Goal: Information Seeking & Learning: Learn about a topic

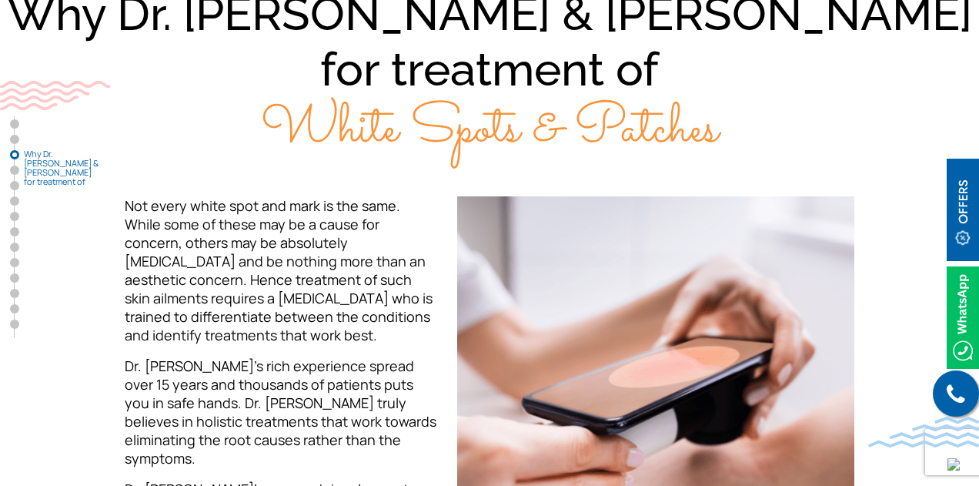
scroll to position [1387, 0]
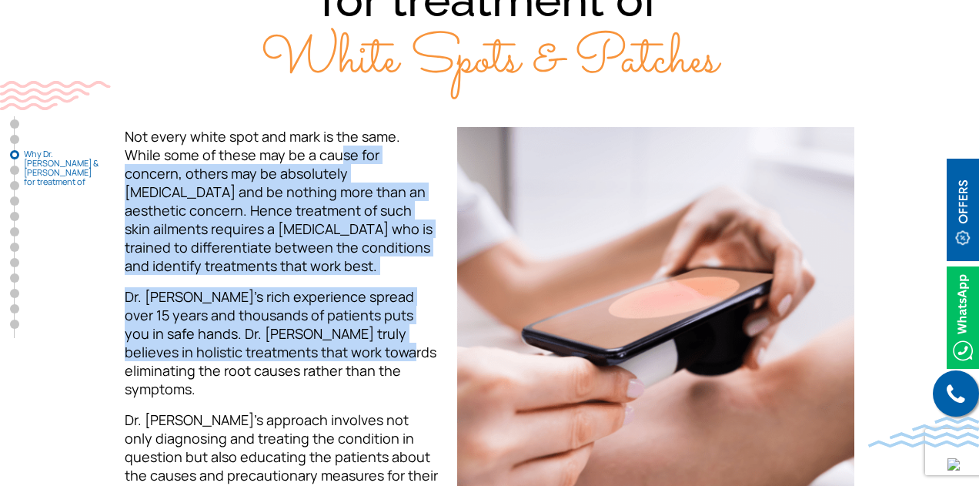
drag, startPoint x: 393, startPoint y: 289, endPoint x: 303, endPoint y: 92, distance: 216.0
click at [303, 127] on div "Not every white spot and mark is the same. While some of these may be a cause f…" at bounding box center [282, 315] width 314 height 376
click at [303, 127] on span "Not every white spot and mark is the same. While some of these may be a cause f…" at bounding box center [279, 201] width 308 height 148
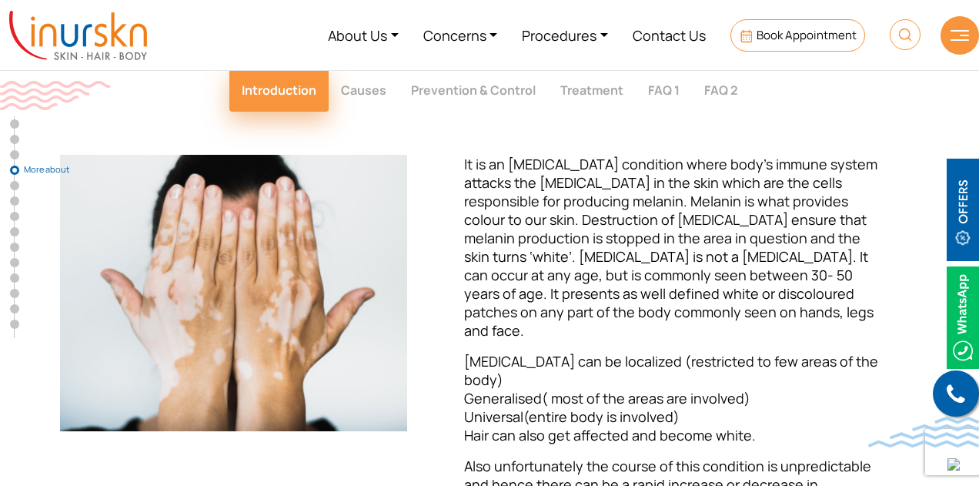
scroll to position [2248, 0]
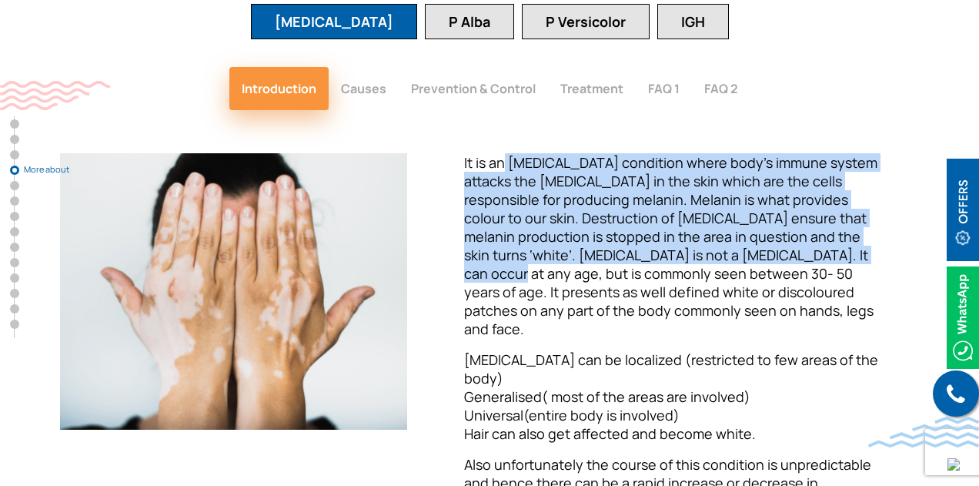
drag, startPoint x: 534, startPoint y: 210, endPoint x: 504, endPoint y: 109, distance: 105.7
click at [504, 153] on span "It is an [MEDICAL_DATA] condition where body’s immune system attacks the [MEDIC…" at bounding box center [670, 245] width 413 height 185
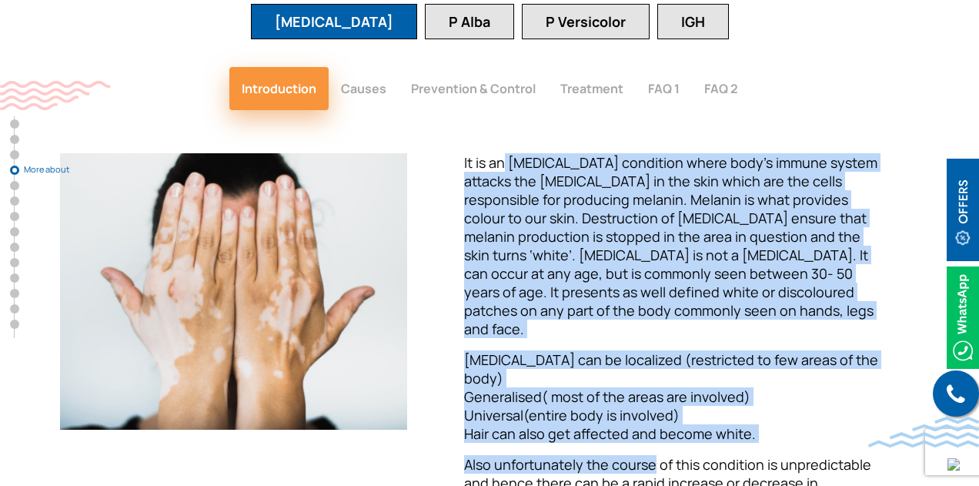
drag, startPoint x: 504, startPoint y: 109, endPoint x: 609, endPoint y: 380, distance: 291.2
click at [609, 380] on div "It is an [MEDICAL_DATA] condition where body’s immune system attacks the [MEDIC…" at bounding box center [672, 331] width 416 height 357
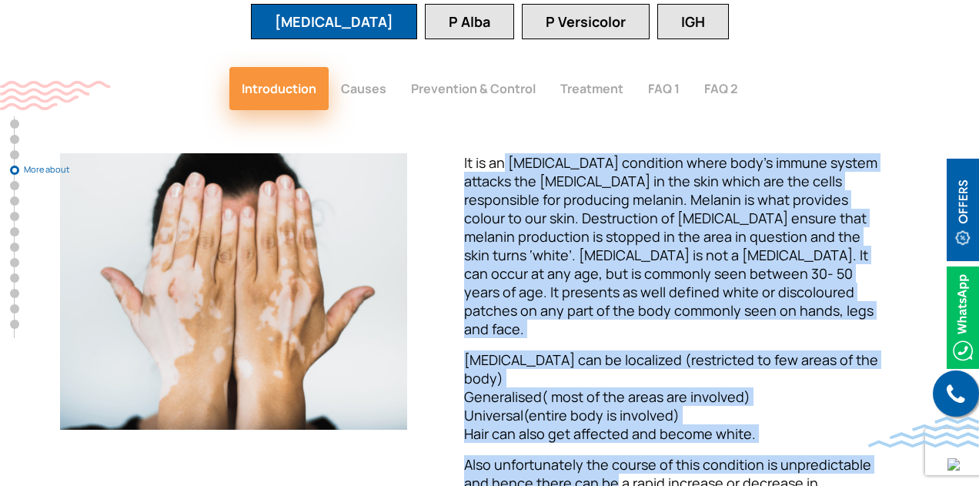
click at [609, 455] on p "Also unfortunately the course of this condition is unpredictable and hence ther…" at bounding box center [672, 482] width 416 height 55
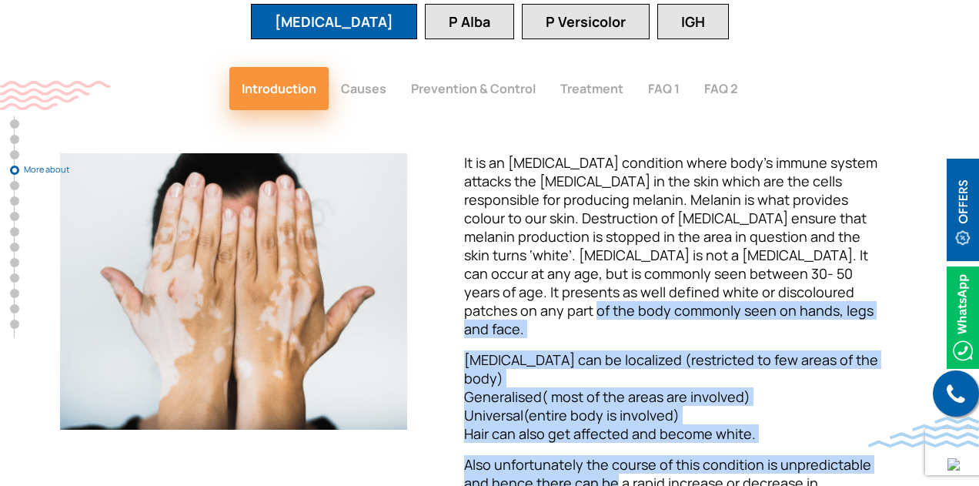
drag, startPoint x: 609, startPoint y: 380, endPoint x: 573, endPoint y: 251, distance: 134.3
click at [573, 251] on div "It is an [MEDICAL_DATA] condition where body’s immune system attacks the [MEDIC…" at bounding box center [672, 331] width 416 height 357
click at [573, 251] on span "It is an [MEDICAL_DATA] condition where body’s immune system attacks the [MEDIC…" at bounding box center [670, 245] width 413 height 185
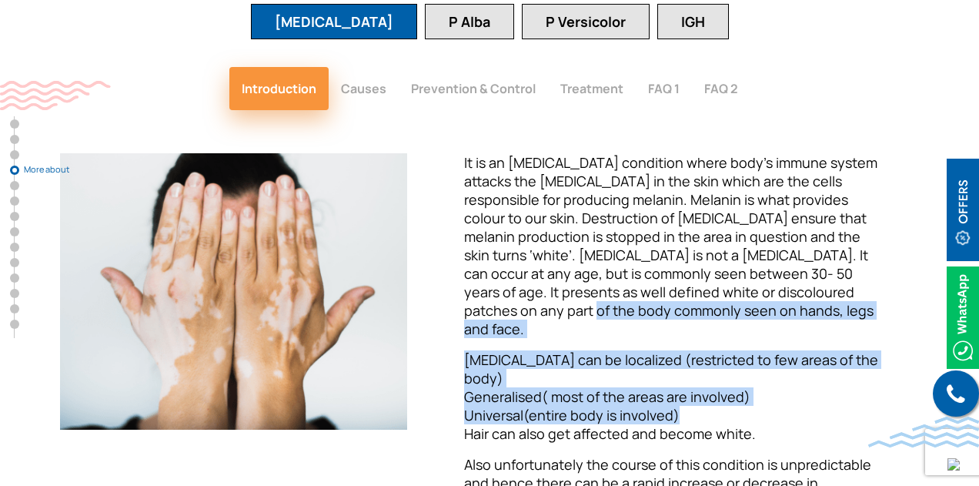
drag, startPoint x: 573, startPoint y: 251, endPoint x: 627, endPoint y: 328, distance: 94.4
click at [627, 328] on div "It is an [MEDICAL_DATA] condition where body’s immune system attacks the [MEDIC…" at bounding box center [672, 331] width 416 height 357
click at [627, 350] on p "[MEDICAL_DATA] can be localized (restricted to few areas of the body) Generalis…" at bounding box center [672, 396] width 416 height 92
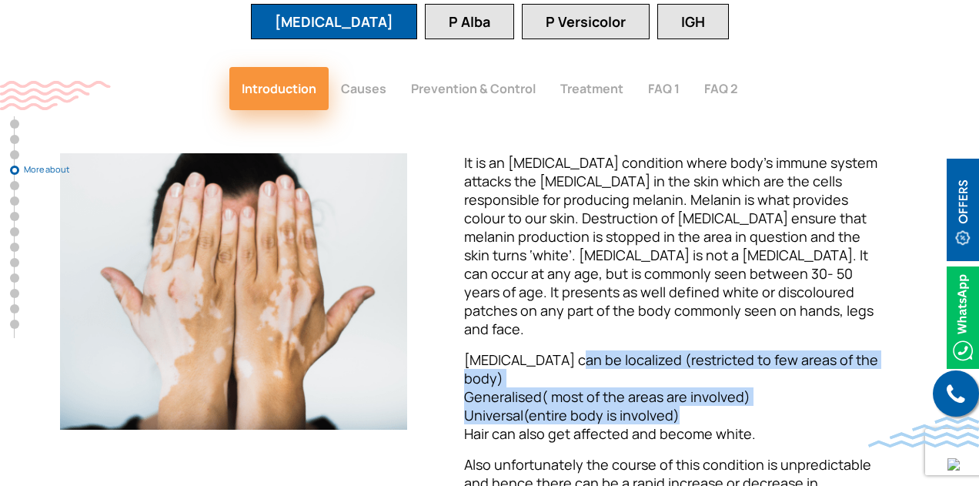
drag, startPoint x: 627, startPoint y: 328, endPoint x: 568, endPoint y: 265, distance: 86.6
click at [568, 265] on div "It is an [MEDICAL_DATA] condition where body’s immune system attacks the [MEDIC…" at bounding box center [672, 331] width 416 height 357
drag, startPoint x: 568, startPoint y: 265, endPoint x: 624, endPoint y: 333, distance: 87.5
click at [624, 333] on div "It is an [MEDICAL_DATA] condition where body’s immune system attacks the [MEDIC…" at bounding box center [672, 331] width 416 height 357
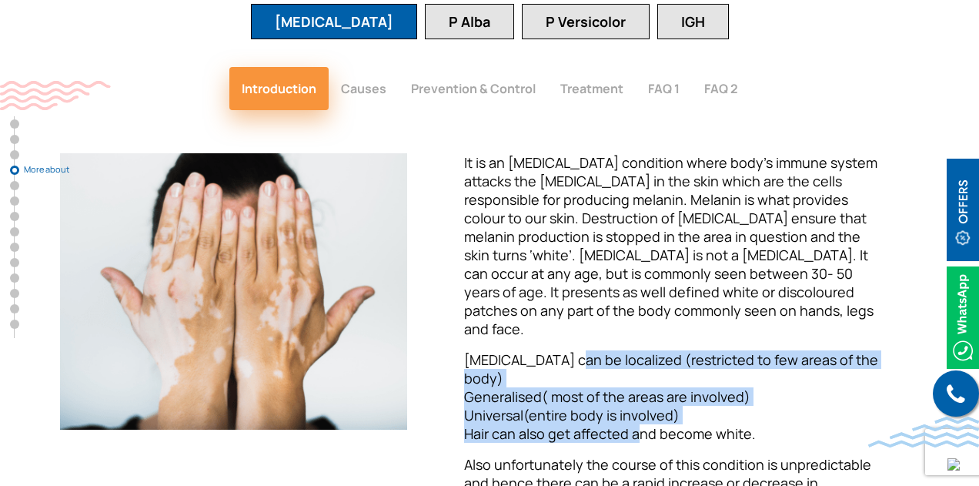
click at [624, 350] on p "[MEDICAL_DATA] can be localized (restricted to few areas of the body) Generalis…" at bounding box center [672, 396] width 416 height 92
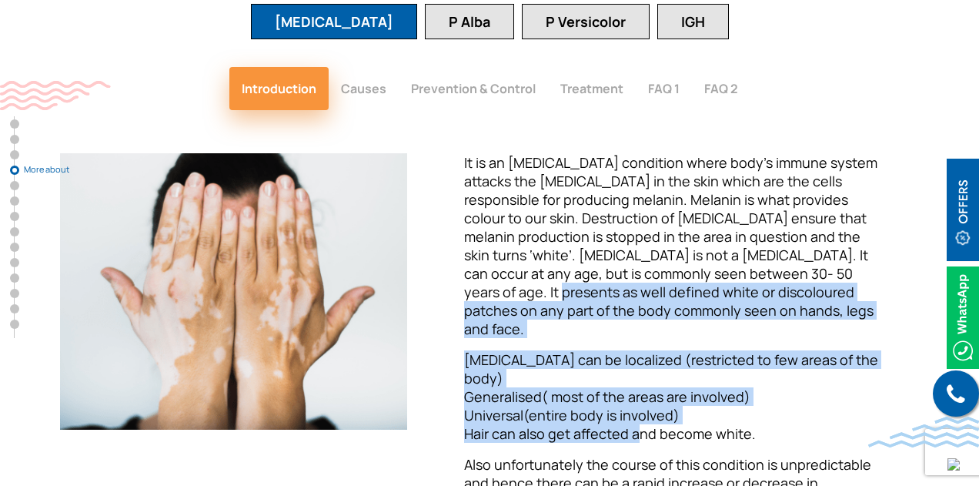
drag, startPoint x: 624, startPoint y: 333, endPoint x: 549, endPoint y: 232, distance: 125.5
click at [549, 232] on div "It is an [MEDICAL_DATA] condition where body’s immune system attacks the [MEDIC…" at bounding box center [672, 331] width 416 height 357
click at [549, 232] on span "It is an [MEDICAL_DATA] condition where body’s immune system attacks the [MEDIC…" at bounding box center [670, 245] width 413 height 185
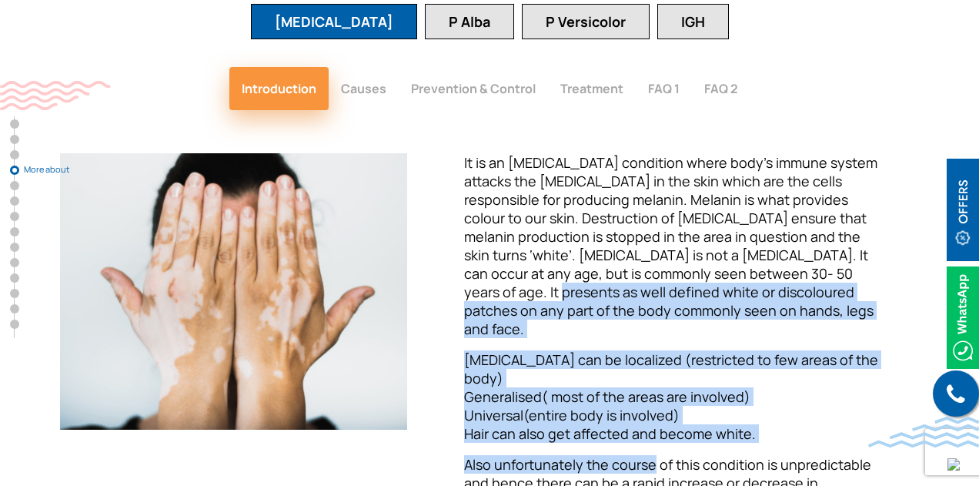
drag, startPoint x: 549, startPoint y: 232, endPoint x: 634, endPoint y: 374, distance: 165.7
click at [634, 374] on div "It is an [MEDICAL_DATA] condition where body’s immune system attacks the [MEDIC…" at bounding box center [672, 331] width 416 height 357
click at [634, 455] on p "Also unfortunately the course of this condition is unpredictable and hence ther…" at bounding box center [672, 482] width 416 height 55
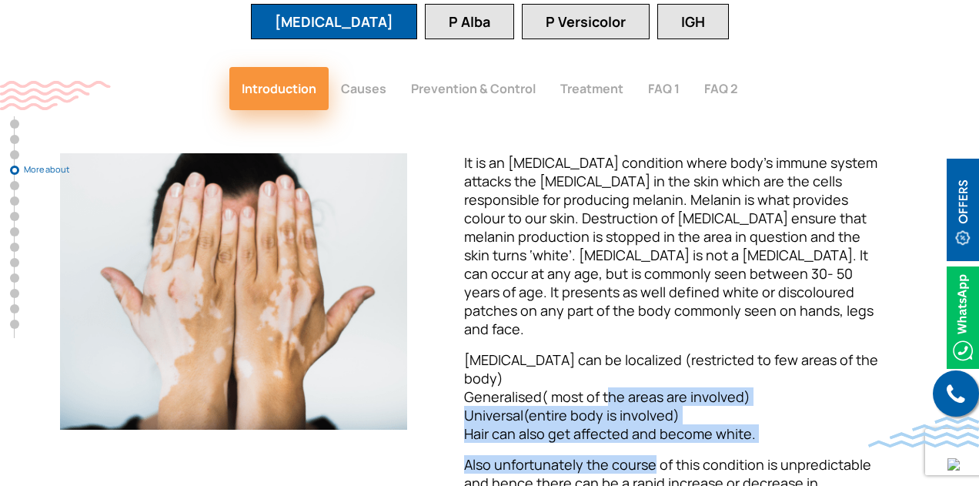
drag, startPoint x: 634, startPoint y: 374, endPoint x: 608, endPoint y: 293, distance: 84.7
click at [608, 293] on div "It is an [MEDICAL_DATA] condition where body’s immune system attacks the [MEDIC…" at bounding box center [672, 331] width 416 height 357
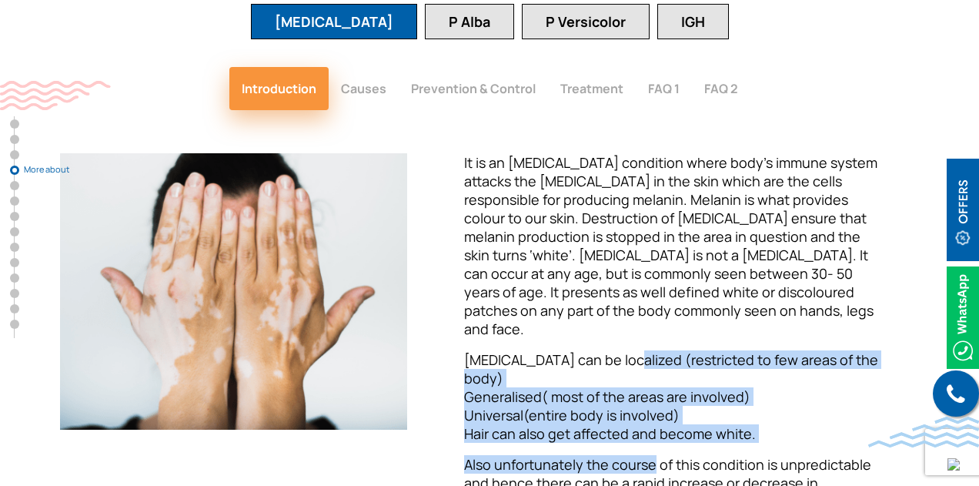
click at [608, 350] on p "[MEDICAL_DATA] can be localized (restricted to few areas of the body) Generalis…" at bounding box center [672, 396] width 416 height 92
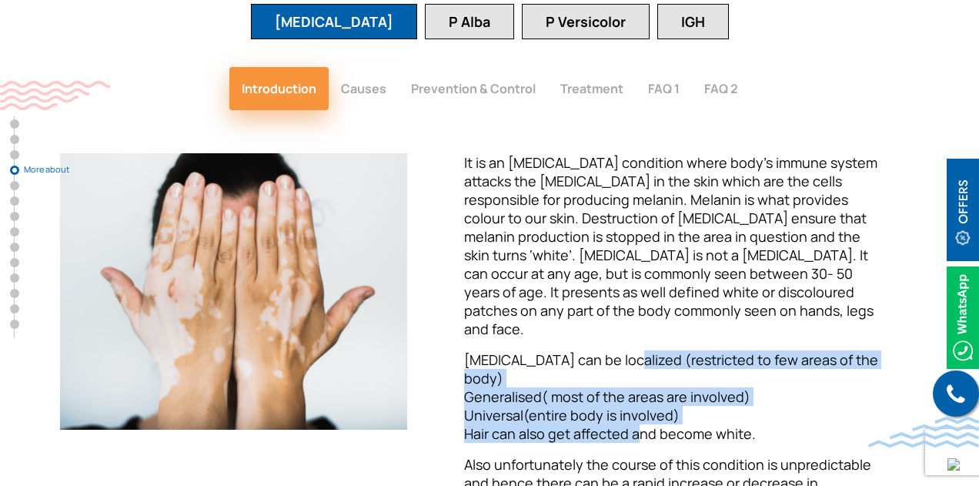
drag, startPoint x: 608, startPoint y: 293, endPoint x: 637, endPoint y: 373, distance: 85.2
click at [637, 373] on div "It is an [MEDICAL_DATA] condition where body’s immune system attacks the [MEDIC…" at bounding box center [672, 331] width 416 height 357
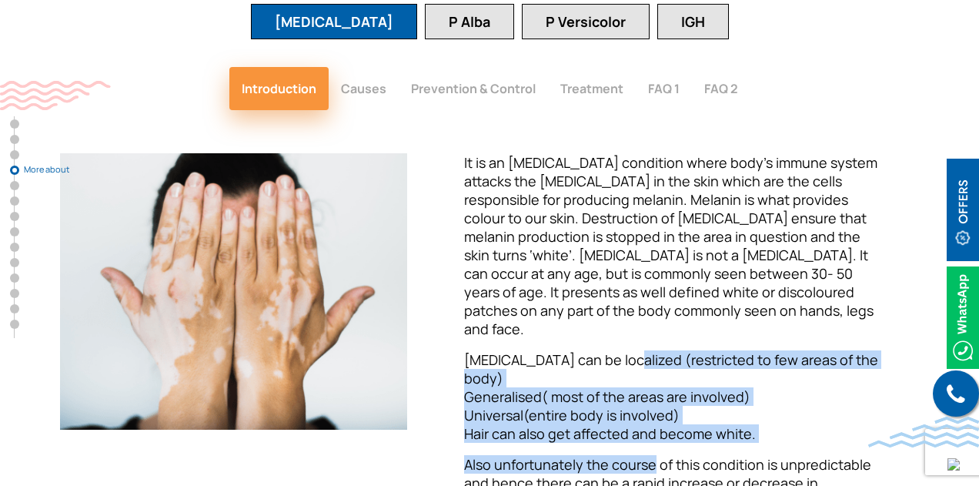
click at [637, 455] on p "Also unfortunately the course of this condition is unpredictable and hence ther…" at bounding box center [672, 482] width 416 height 55
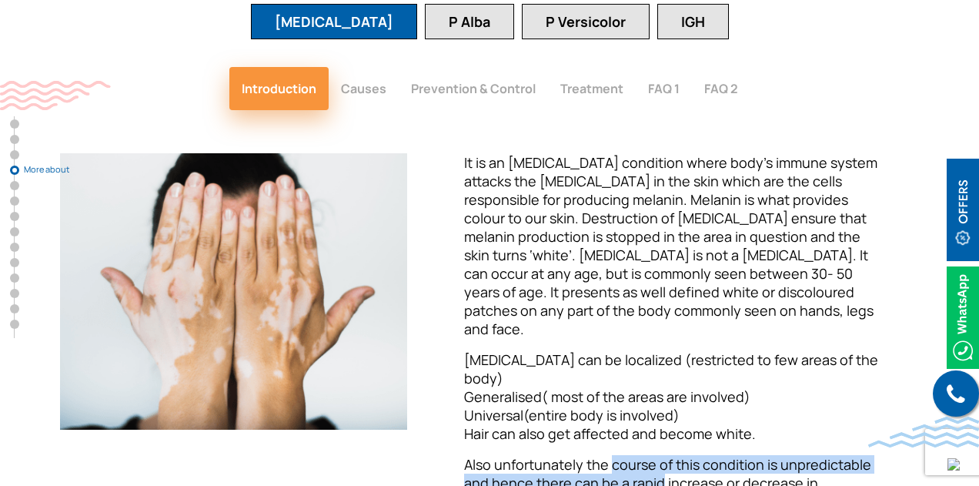
drag, startPoint x: 637, startPoint y: 373, endPoint x: 637, endPoint y: 388, distance: 14.6
click at [637, 455] on p "Also unfortunately the course of this condition is unpredictable and hence ther…" at bounding box center [672, 482] width 416 height 55
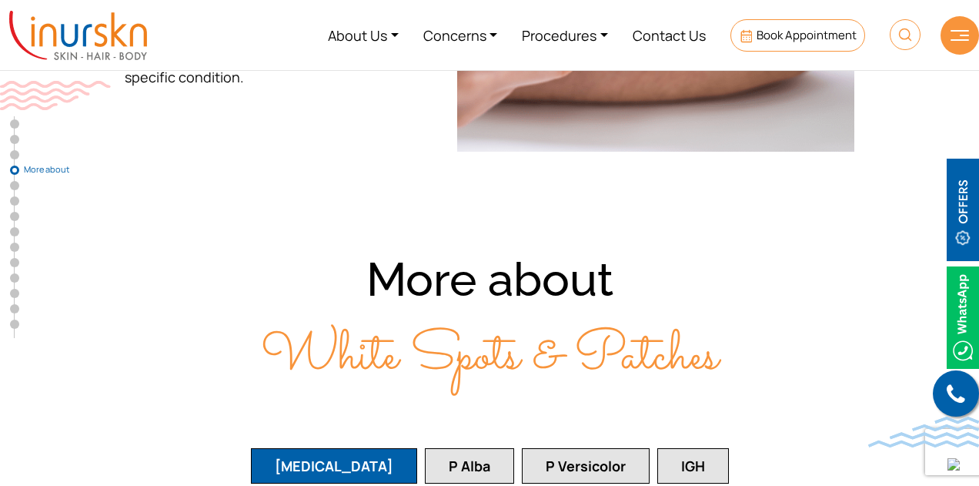
scroll to position [1564, 0]
